Goal: Information Seeking & Learning: Learn about a topic

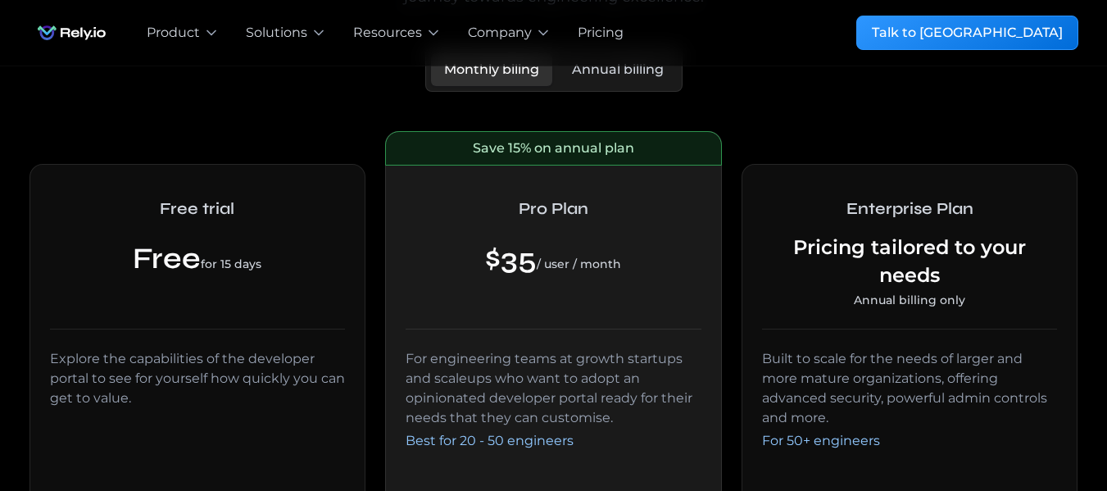
scroll to position [246, 0]
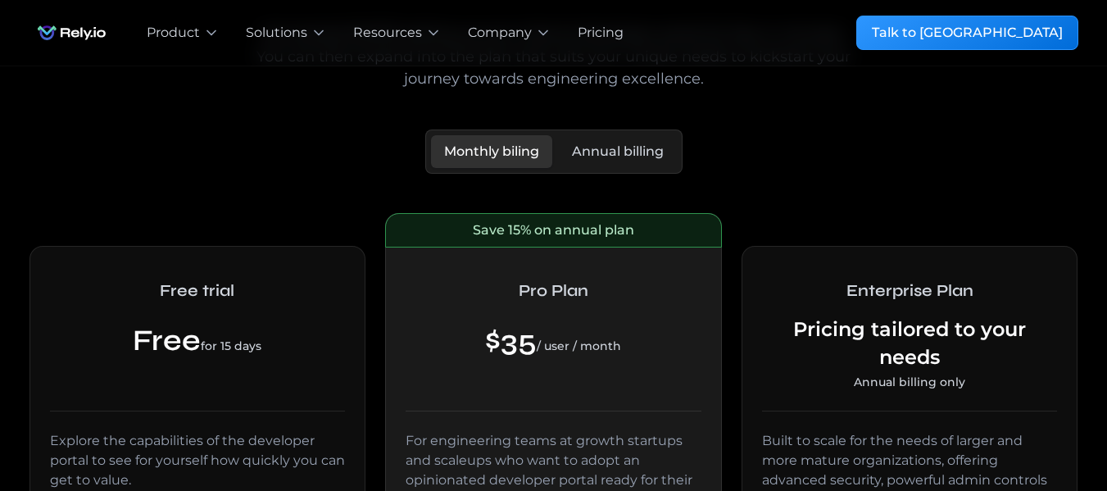
click at [624, 130] on section "Monthly biling Annual billing" at bounding box center [553, 151] width 257 height 44
click at [611, 145] on div "Annual billing" at bounding box center [618, 152] width 92 height 20
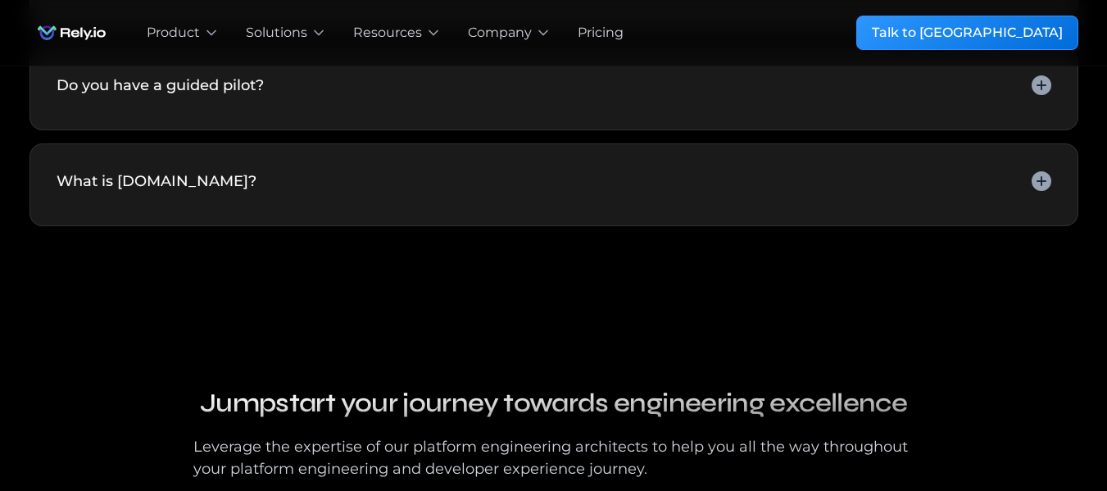
scroll to position [1879, 0]
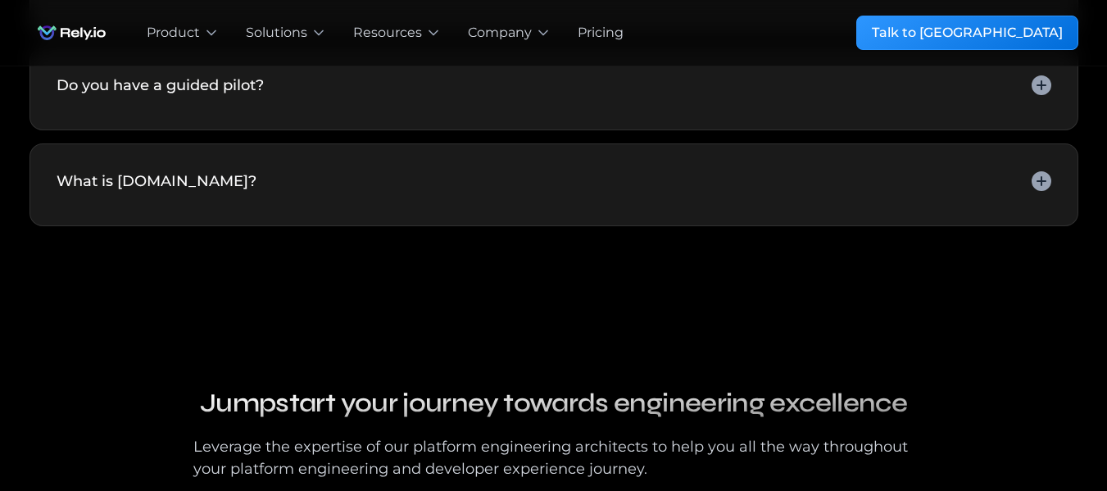
click at [396, 199] on div "What is [DOMAIN_NAME]?" at bounding box center [554, 184] width 995 height 29
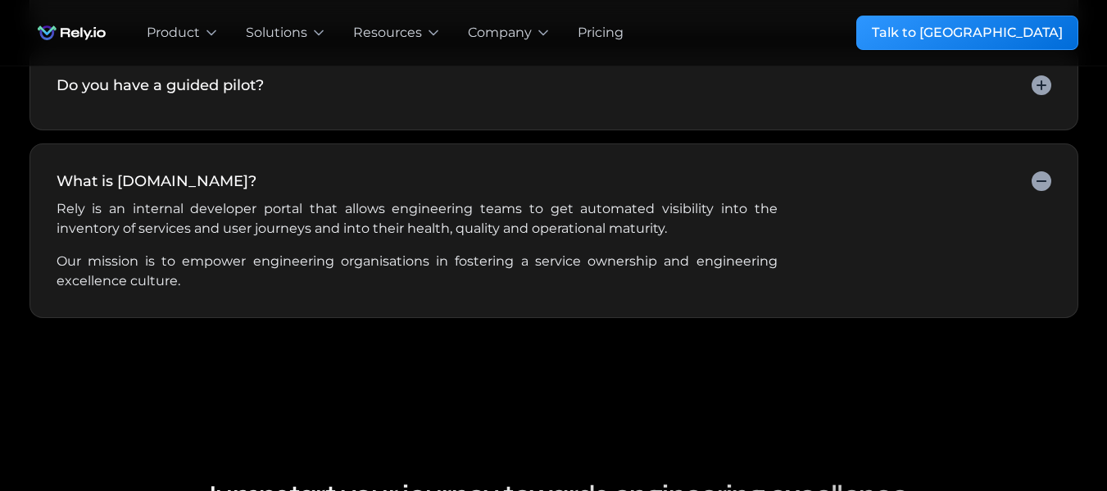
click at [347, 130] on div "Do you have a guided pilot? Yes, there are three ways to try Rely: Free Trial :…" at bounding box center [553, 89] width 1049 height 83
click at [345, 103] on div "Do you have a guided pilot?" at bounding box center [554, 89] width 995 height 29
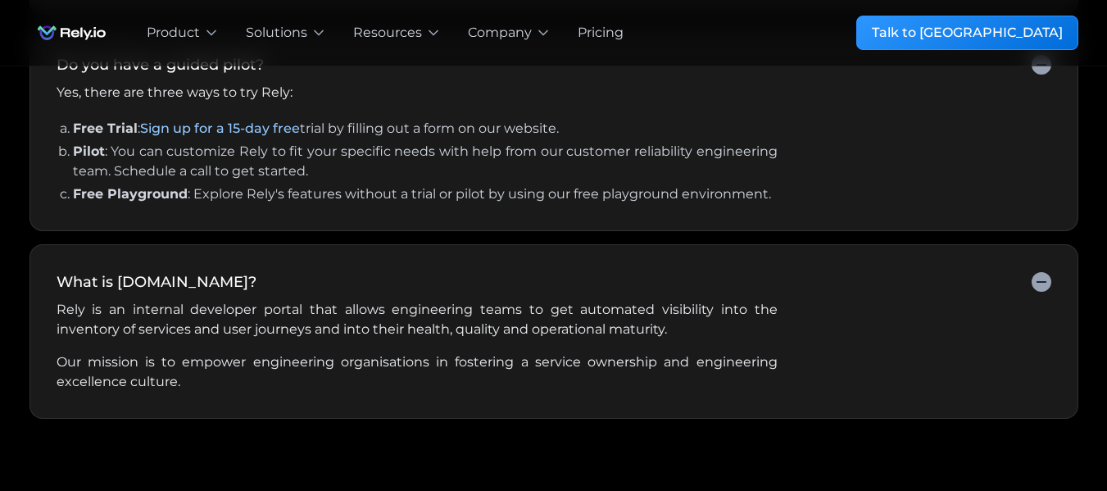
scroll to position [3838, 0]
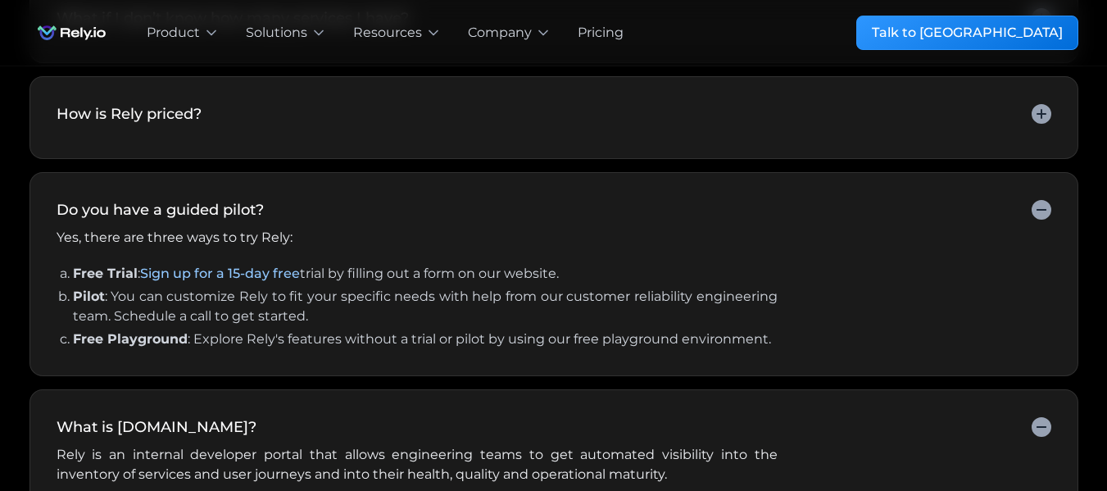
click at [398, 132] on div "How is Rely priced?" at bounding box center [554, 117] width 995 height 29
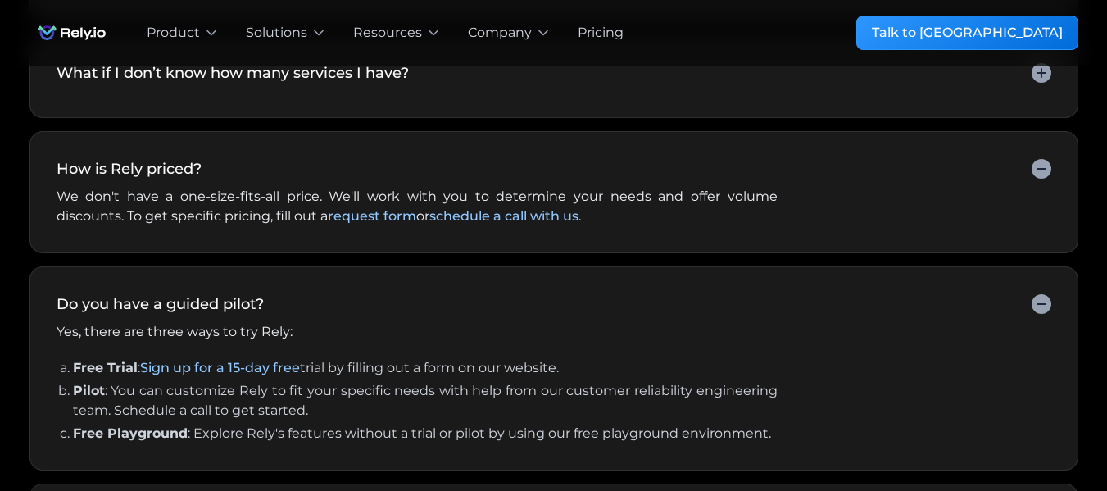
scroll to position [3714, 0]
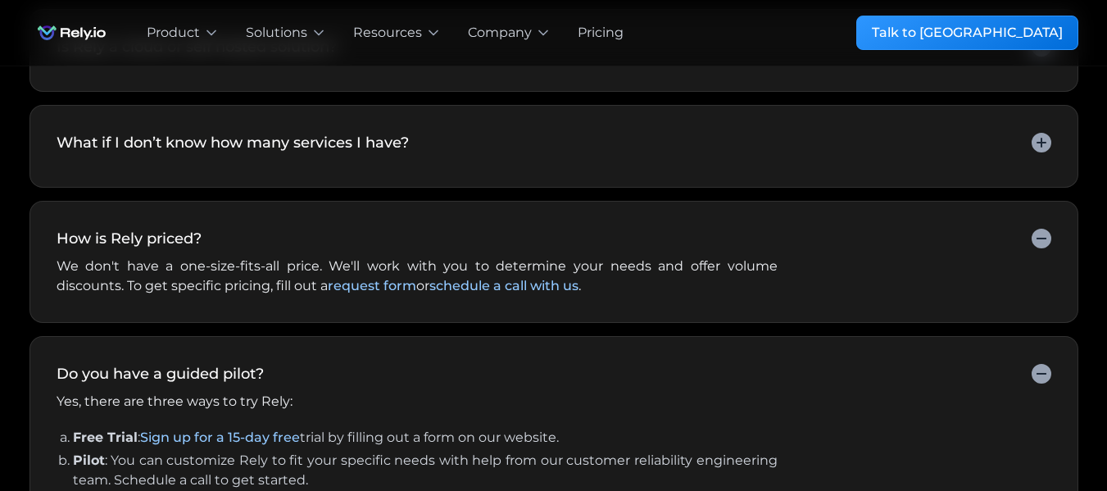
click at [394, 154] on div "What if I don’t know how many services I have?" at bounding box center [233, 143] width 352 height 22
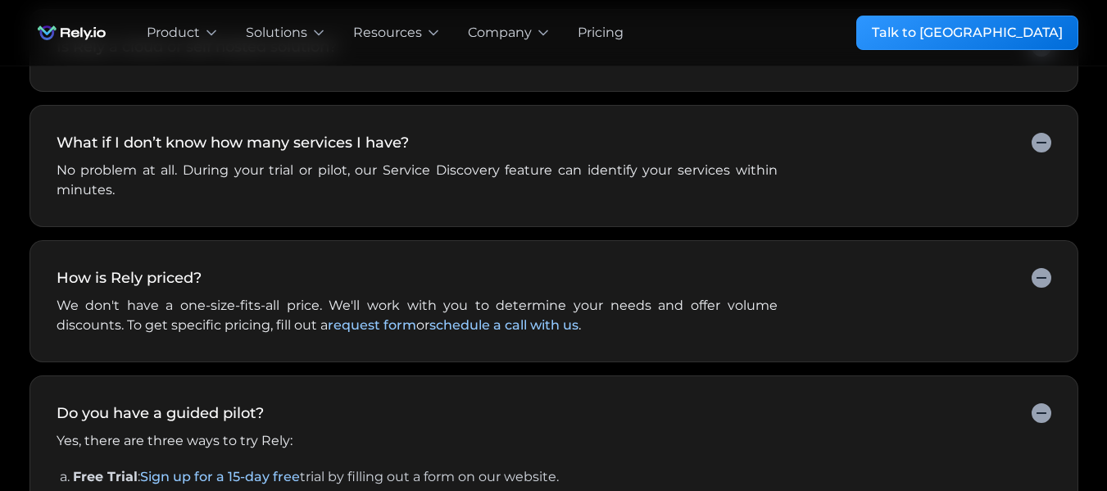
click at [394, 92] on div "Is Rely a cloud or self hosted solution? Rely is a cloud-only solution. We don'…" at bounding box center [553, 50] width 1049 height 83
click at [359, 65] on div "Is Rely a cloud or self hosted solution?" at bounding box center [554, 50] width 995 height 29
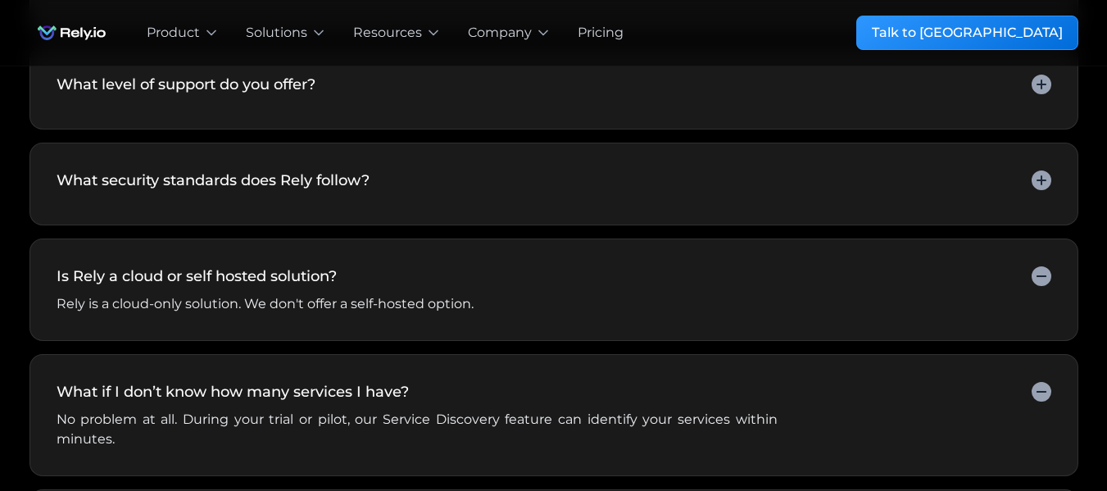
scroll to position [3468, 0]
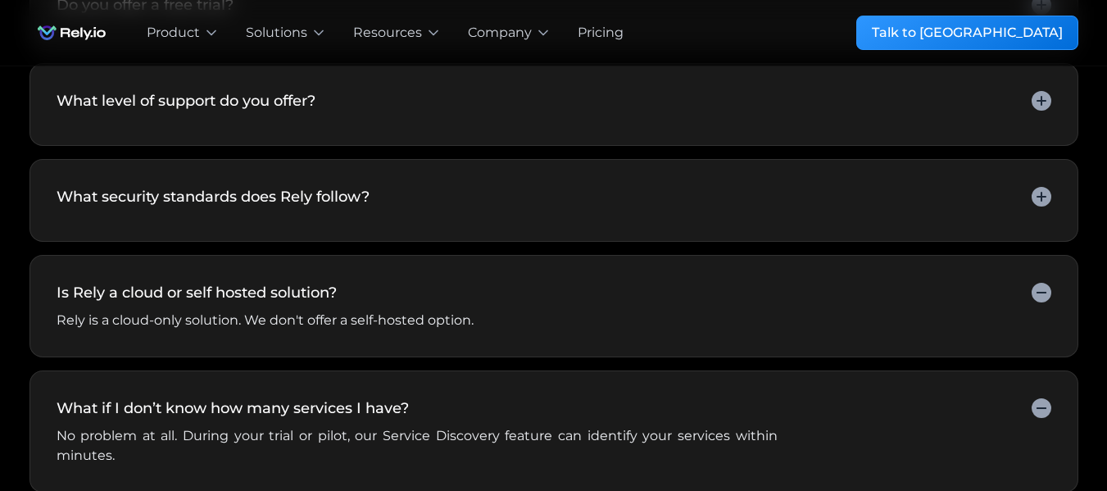
click at [409, 215] on div "What security standards does Rely follow?" at bounding box center [554, 200] width 995 height 29
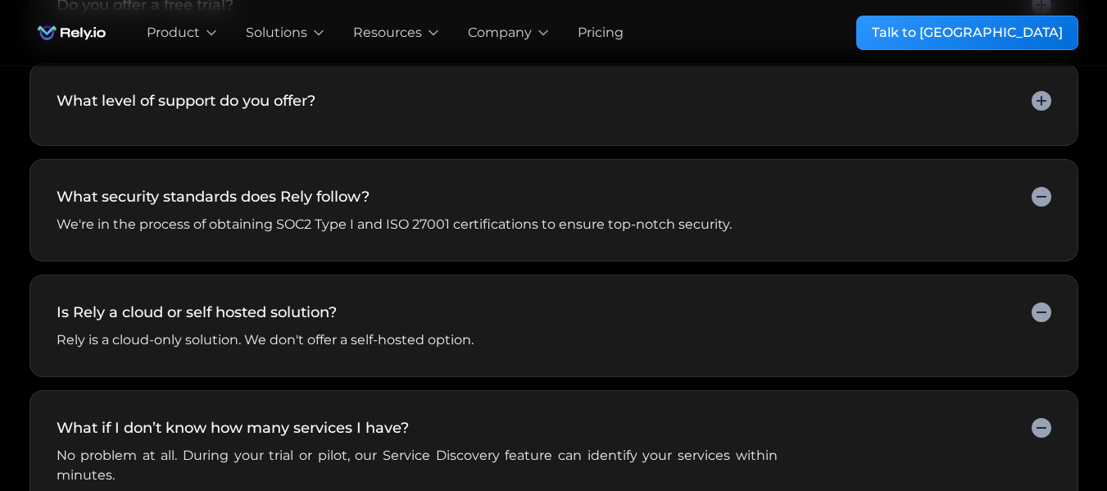
click at [371, 146] on div "What level of support do you offer? Enterprise Plan : Dedicated Customer Reliab…" at bounding box center [553, 104] width 1049 height 83
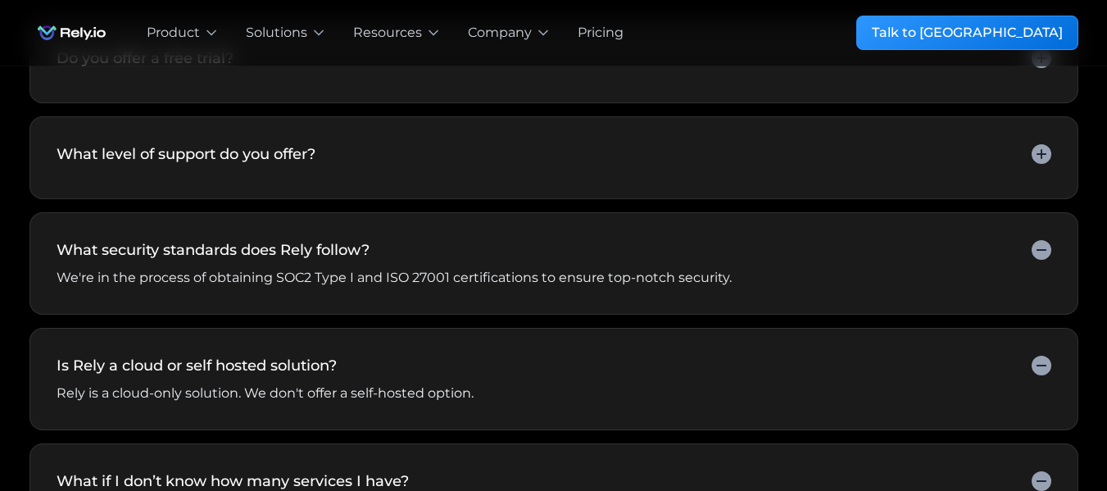
scroll to position [3386, 0]
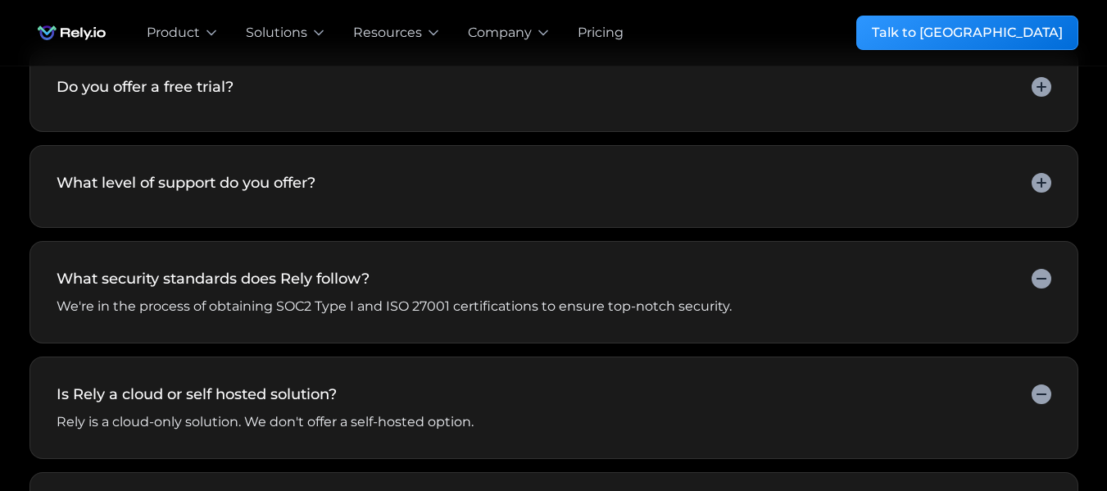
click at [361, 201] on div "What level of support do you offer?" at bounding box center [554, 186] width 995 height 29
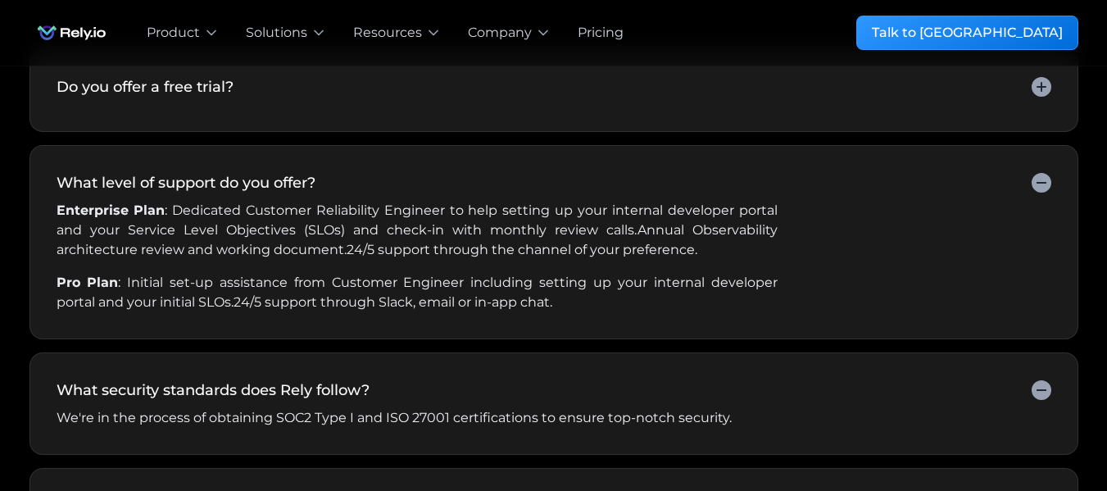
click at [307, 105] on div "Do you offer a free trial?" at bounding box center [554, 90] width 995 height 29
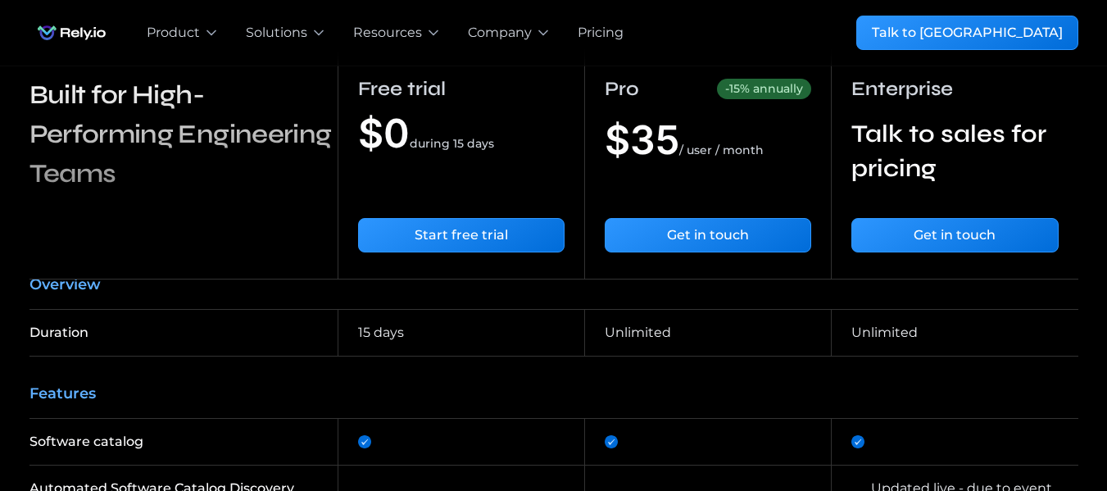
scroll to position [1509, 0]
